Goal: Transaction & Acquisition: Obtain resource

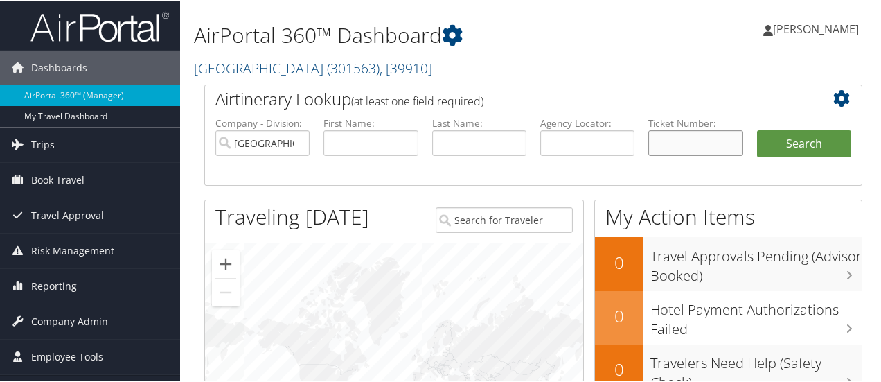
click at [681, 142] on input "text" at bounding box center [696, 142] width 94 height 26
paste input "0017310614708"
type input "0017310614708"
drag, startPoint x: 803, startPoint y: 143, endPoint x: 793, endPoint y: 152, distance: 13.3
click at [802, 143] on button "Search" at bounding box center [804, 143] width 94 height 28
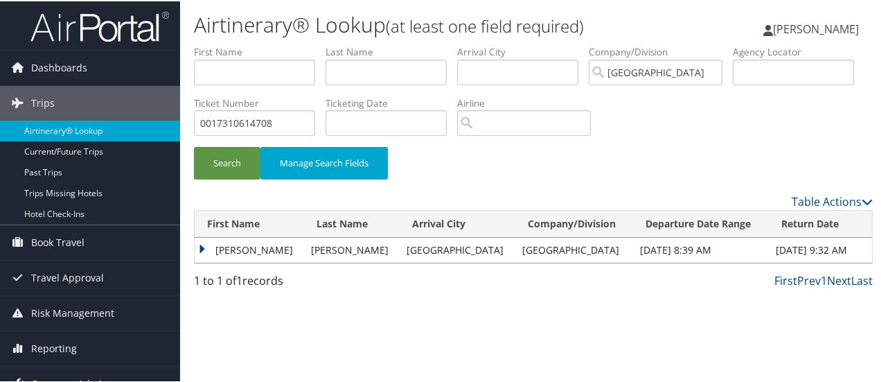
click at [249, 248] on td "JOHN CHRISTIAN" at bounding box center [249, 248] width 109 height 25
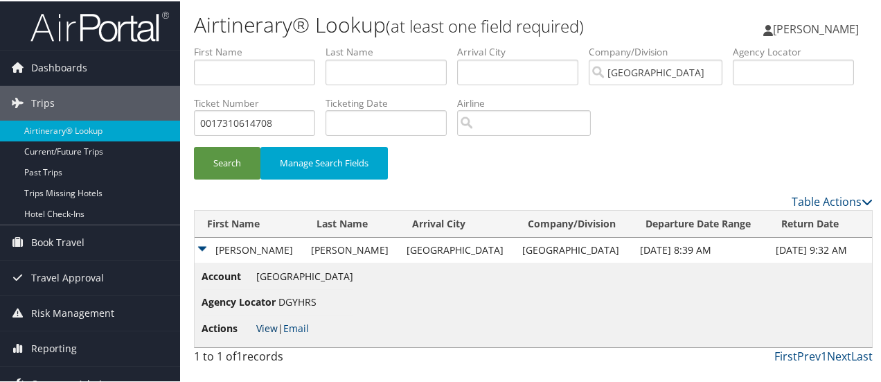
click at [267, 325] on link "View" at bounding box center [266, 326] width 21 height 13
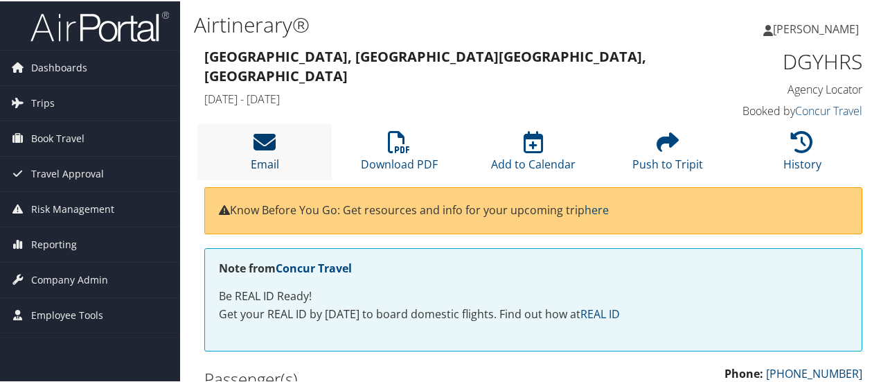
click at [271, 138] on icon at bounding box center [265, 141] width 22 height 22
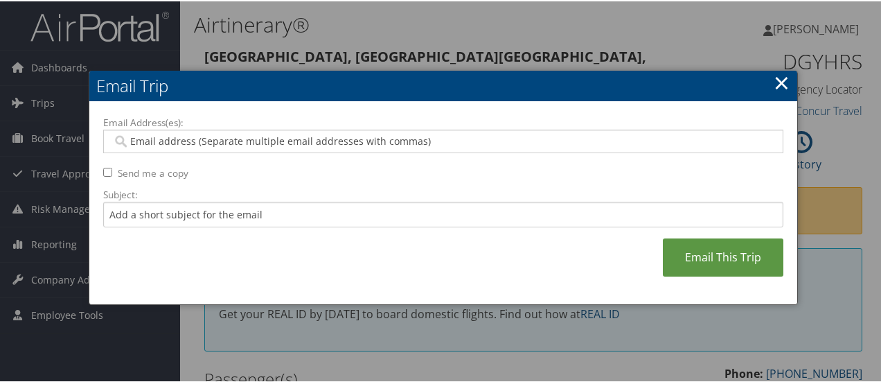
click at [252, 131] on div at bounding box center [443, 140] width 681 height 24
type input "s"
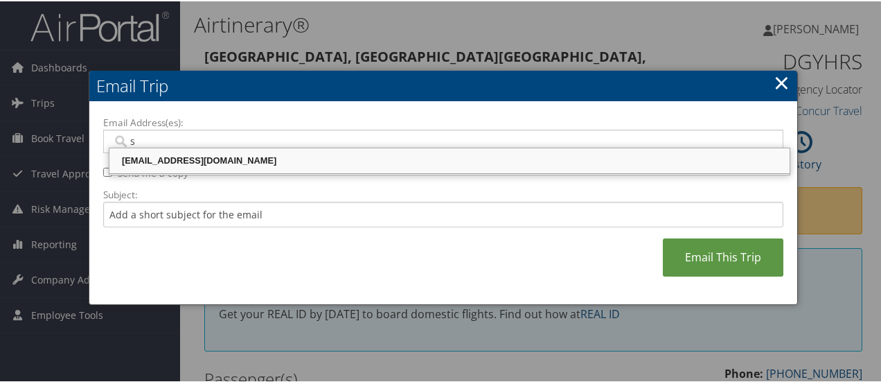
drag, startPoint x: 205, startPoint y: 161, endPoint x: 188, endPoint y: 167, distance: 18.4
click at [205, 161] on div "[EMAIL_ADDRESS][DOMAIN_NAME]" at bounding box center [450, 159] width 676 height 14
type input "[EMAIL_ADDRESS][DOMAIN_NAME]"
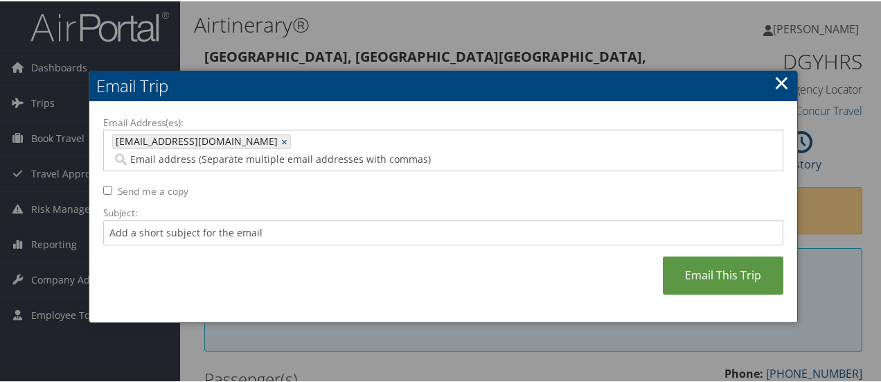
click at [161, 183] on label "Send me a copy" at bounding box center [153, 190] width 71 height 14
click at [112, 184] on input "Send me a copy" at bounding box center [107, 188] width 9 height 9
checkbox input "true"
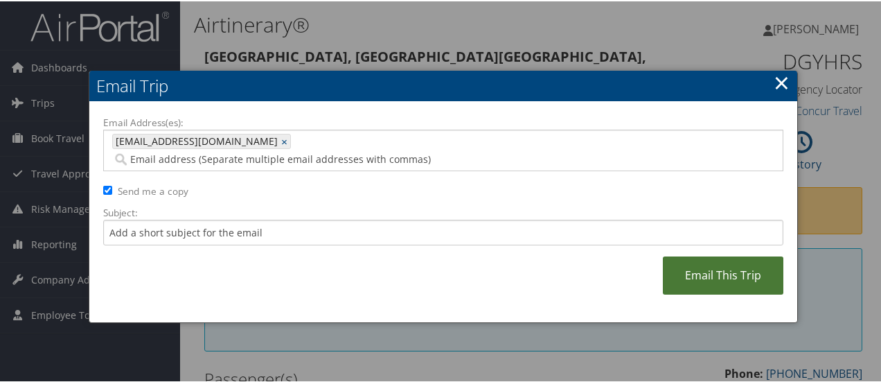
click at [721, 255] on link "Email This Trip" at bounding box center [723, 274] width 121 height 38
